Goal: Task Accomplishment & Management: Use online tool/utility

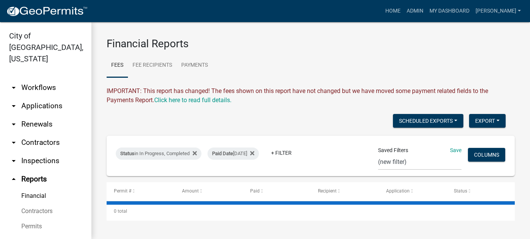
select select "0: null"
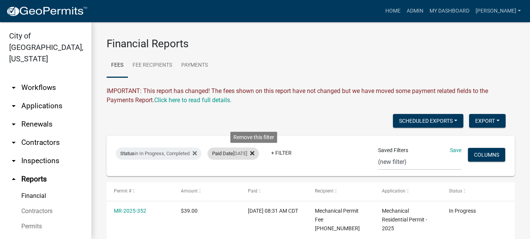
click at [252, 153] on fa-icon at bounding box center [250, 153] width 7 height 12
click at [217, 152] on link "+ Filter" at bounding box center [223, 153] width 33 height 14
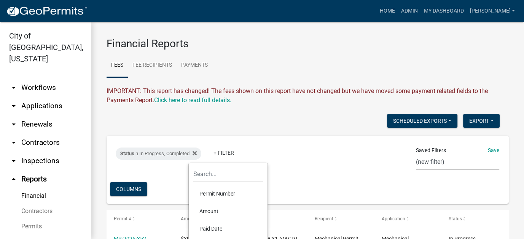
scroll to position [38, 0]
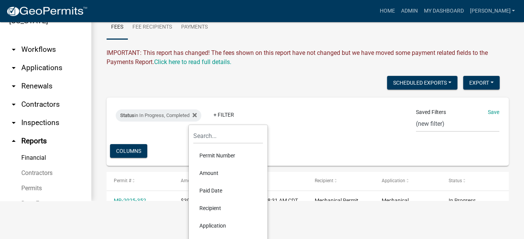
click at [214, 191] on li "Paid Date" at bounding box center [228, 191] width 70 height 18
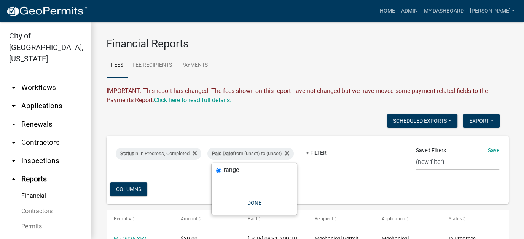
scroll to position [0, 0]
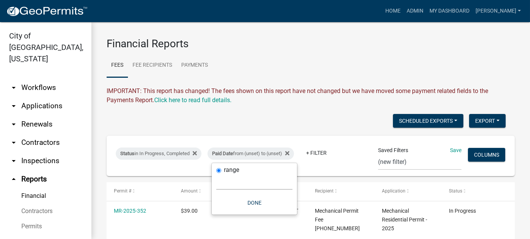
click at [222, 185] on select "[DATE] [DATE] Current Week Previous Week Current Month Last Month Current Calen…" at bounding box center [254, 182] width 76 height 16
select select "custom"
click at [216, 174] on select "[DATE] [DATE] Current Week Previous Week Current Month Last Month Current Calen…" at bounding box center [254, 182] width 76 height 16
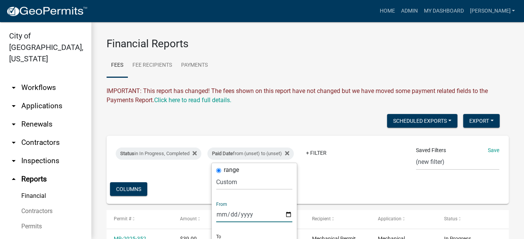
click at [219, 214] on input "date" at bounding box center [254, 214] width 76 height 16
type input "[DATE]"
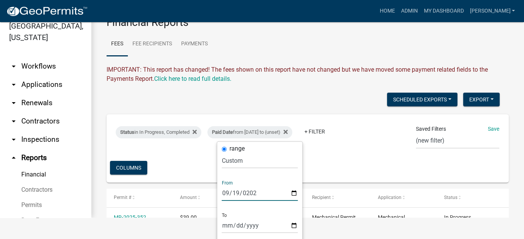
scroll to position [38, 0]
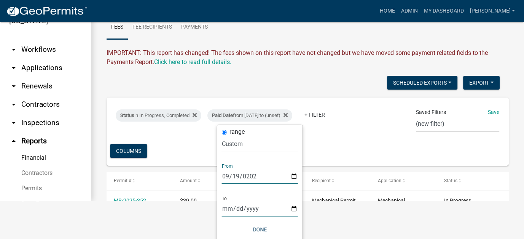
click at [225, 211] on input "date" at bounding box center [260, 209] width 76 height 16
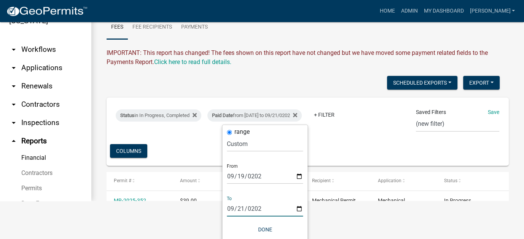
type input "[DATE]"
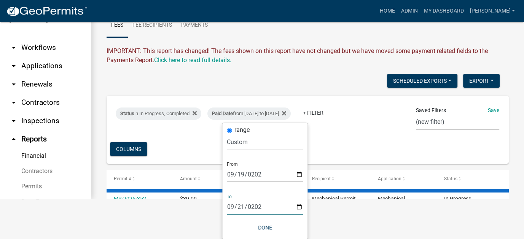
scroll to position [40, 0]
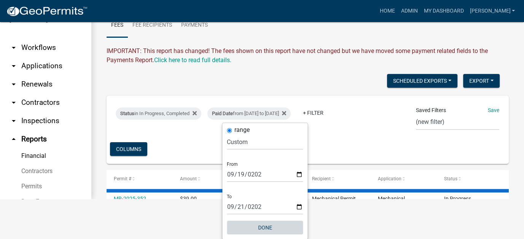
click at [262, 228] on button "Done" at bounding box center [265, 227] width 76 height 14
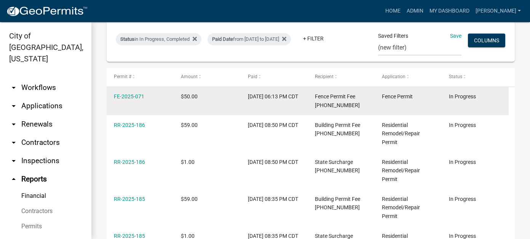
scroll to position [0, 0]
